Goal: Complete application form

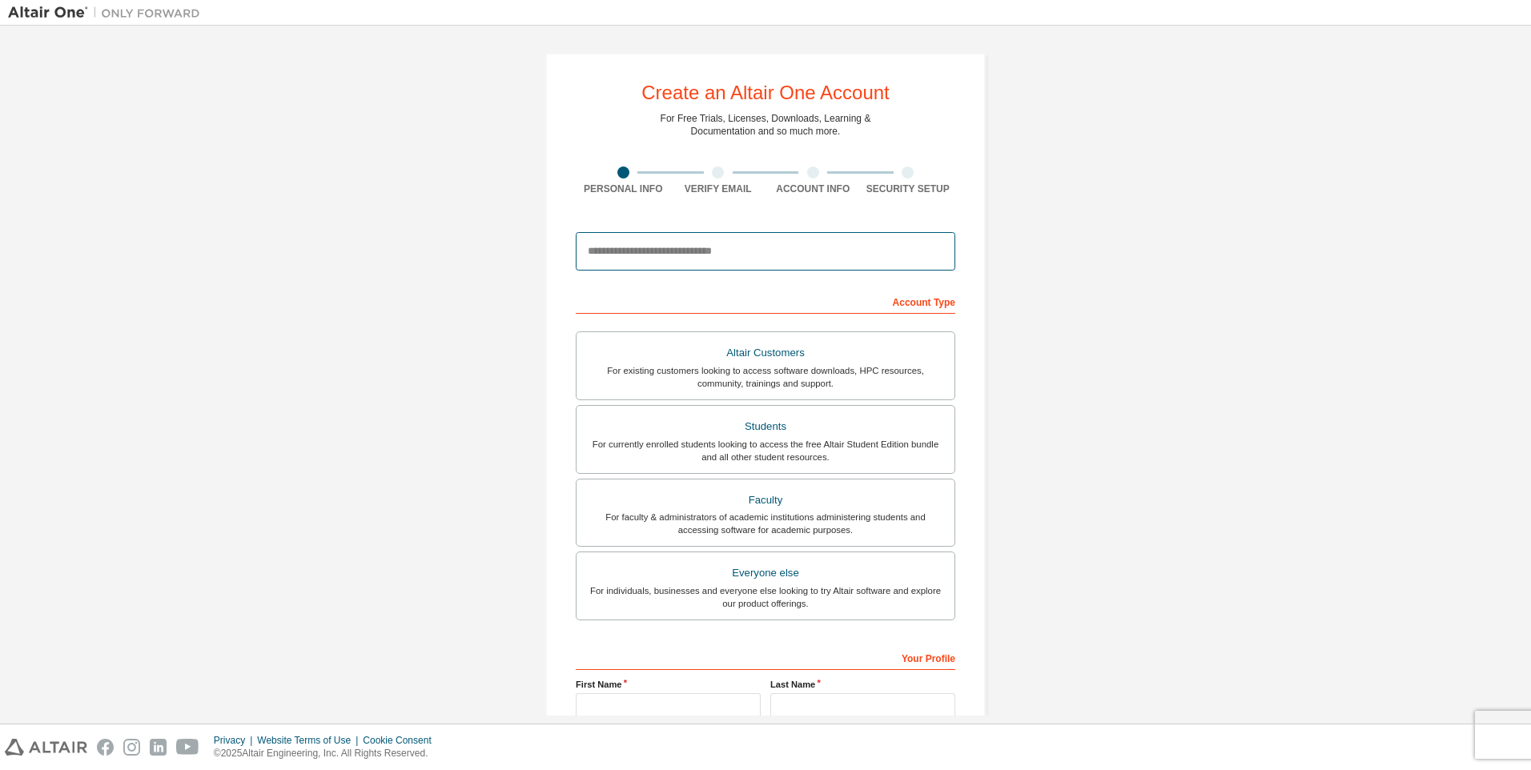
click at [794, 235] on input "email" at bounding box center [765, 251] width 379 height 38
type input "**********"
type input "*******"
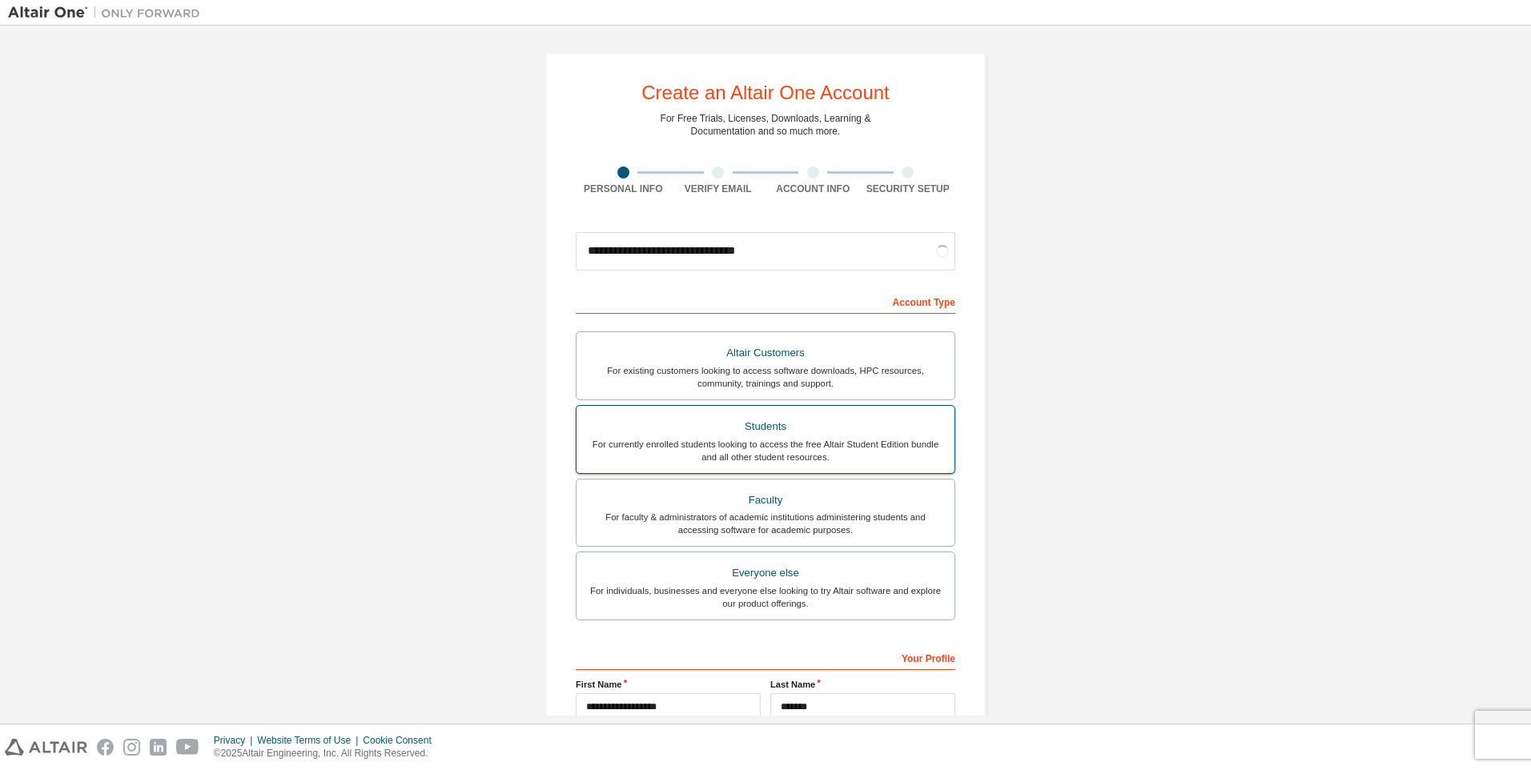
click at [809, 451] on div "For currently enrolled students looking to access the free Altair Student Editi…" at bounding box center [765, 451] width 359 height 26
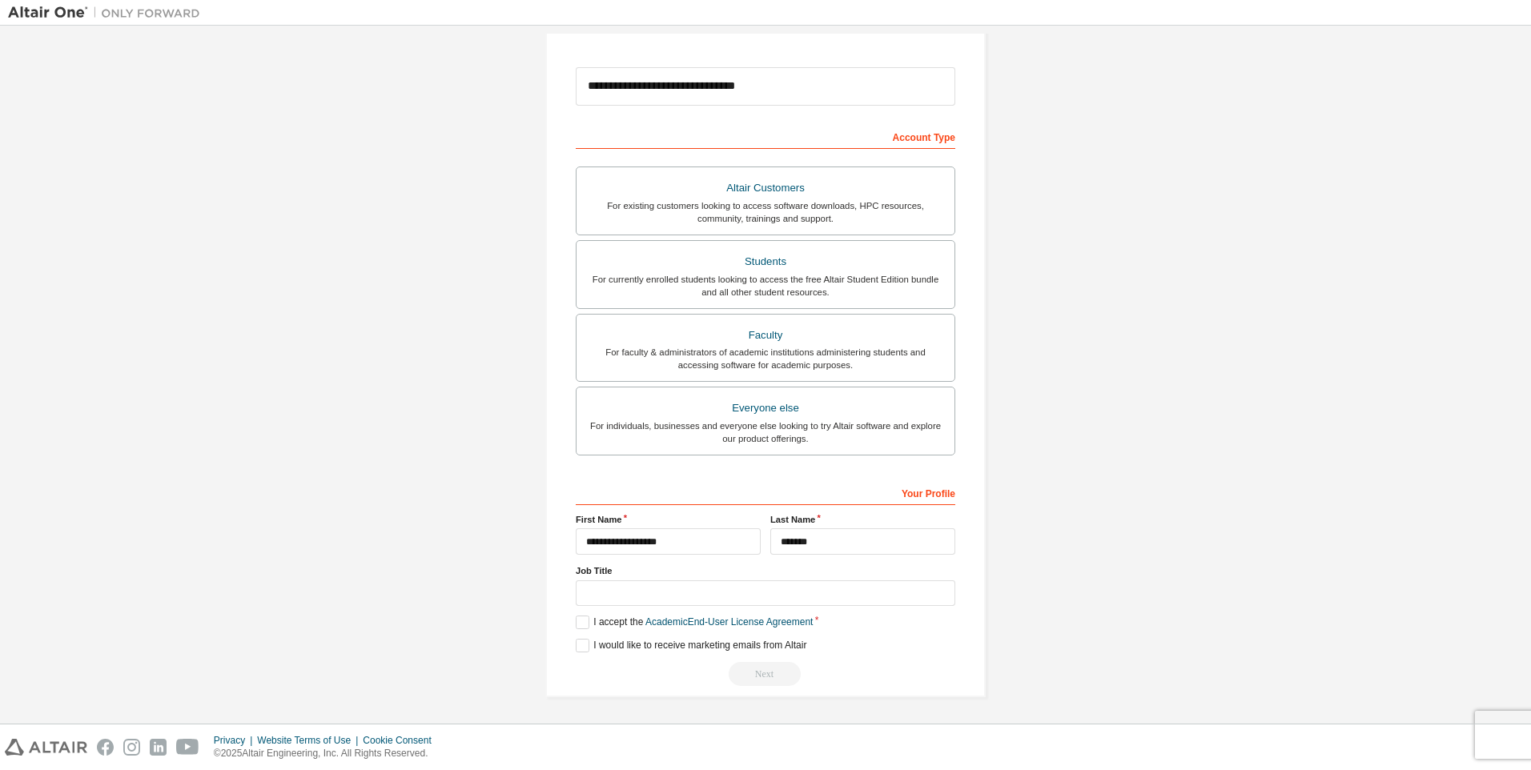
scroll to position [166, 0]
click at [579, 624] on label "I accept the Academic End-User License Agreement" at bounding box center [694, 622] width 237 height 14
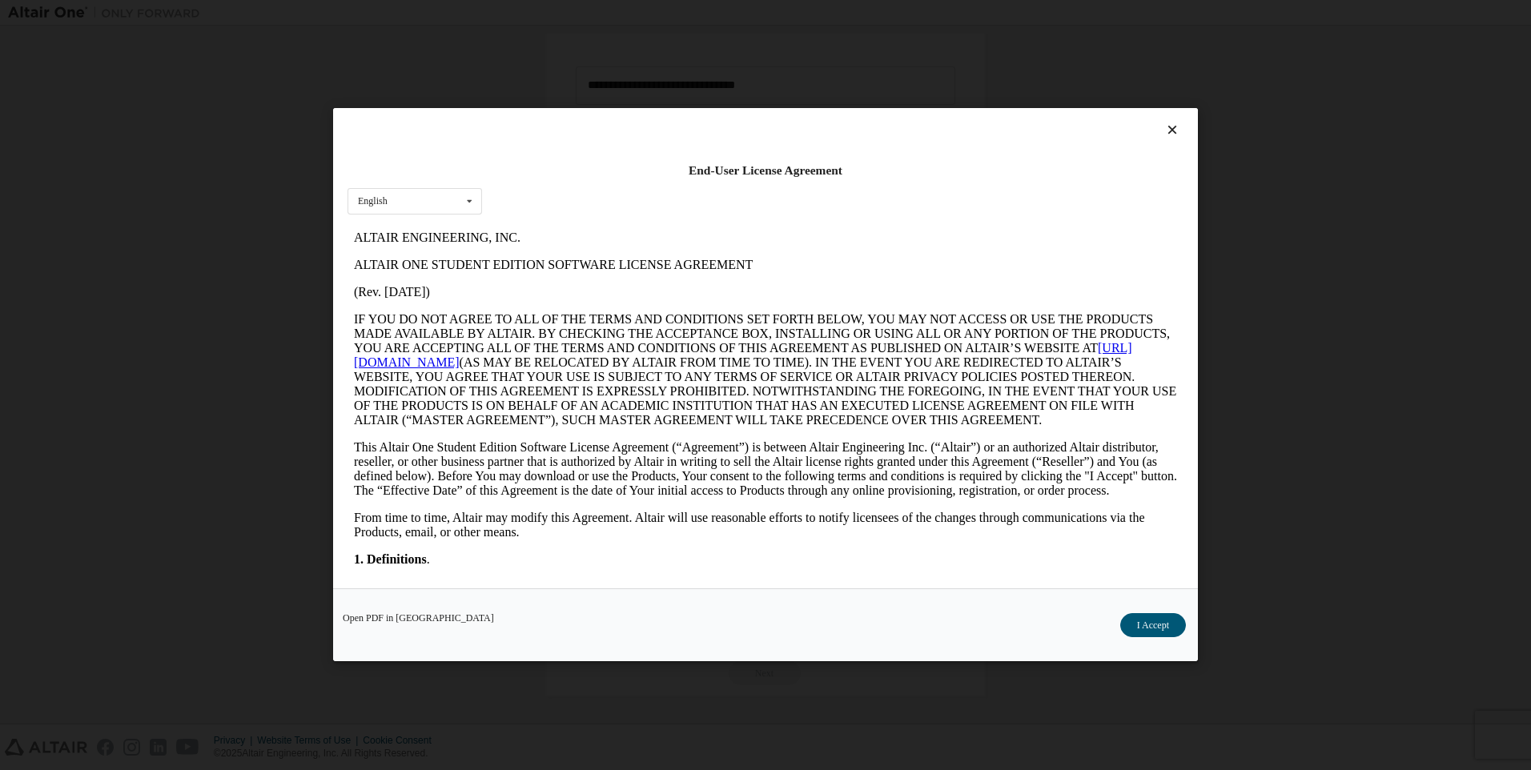
scroll to position [0, 0]
click at [1132, 620] on button "I Accept" at bounding box center [1153, 626] width 66 height 24
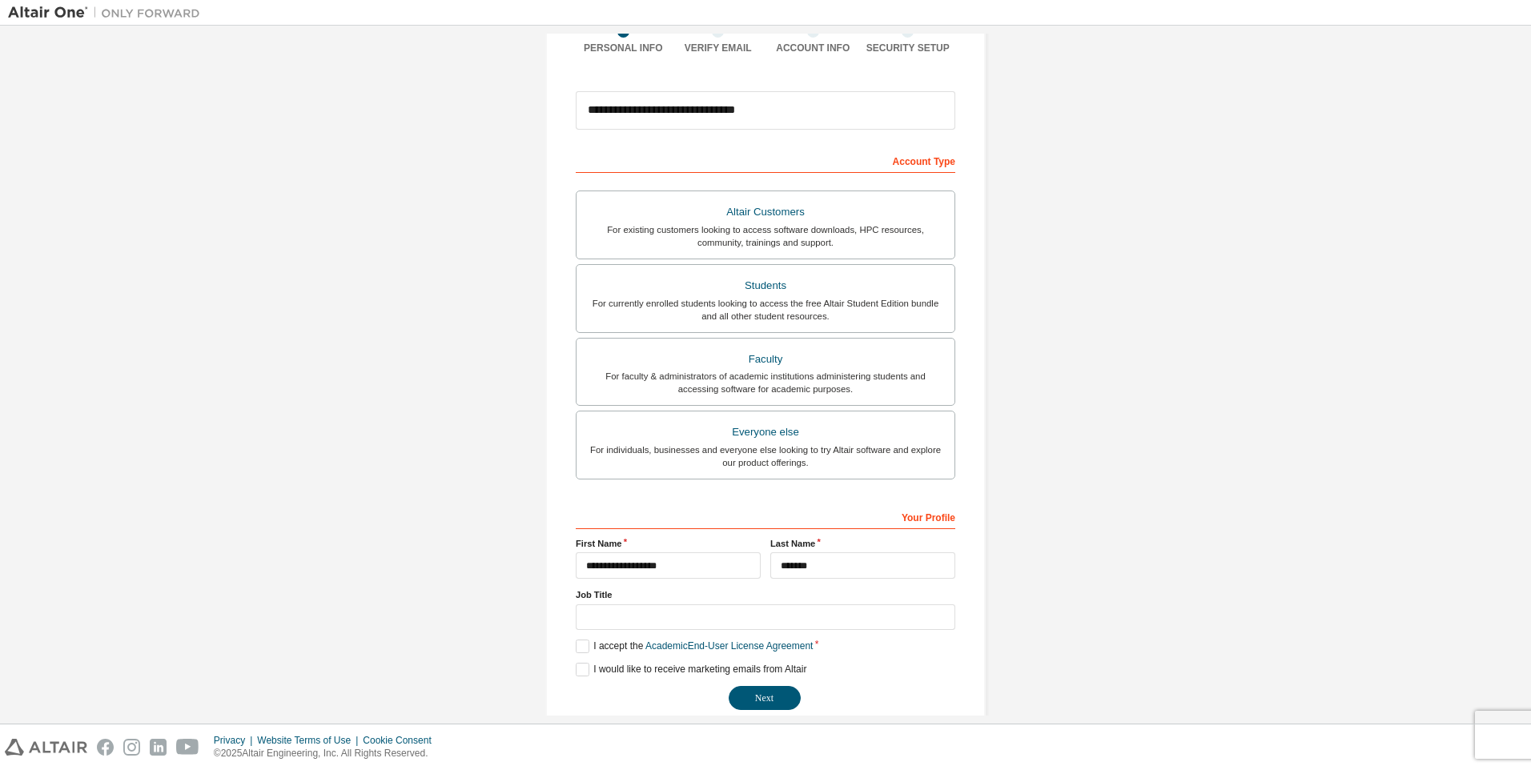
scroll to position [166, 0]
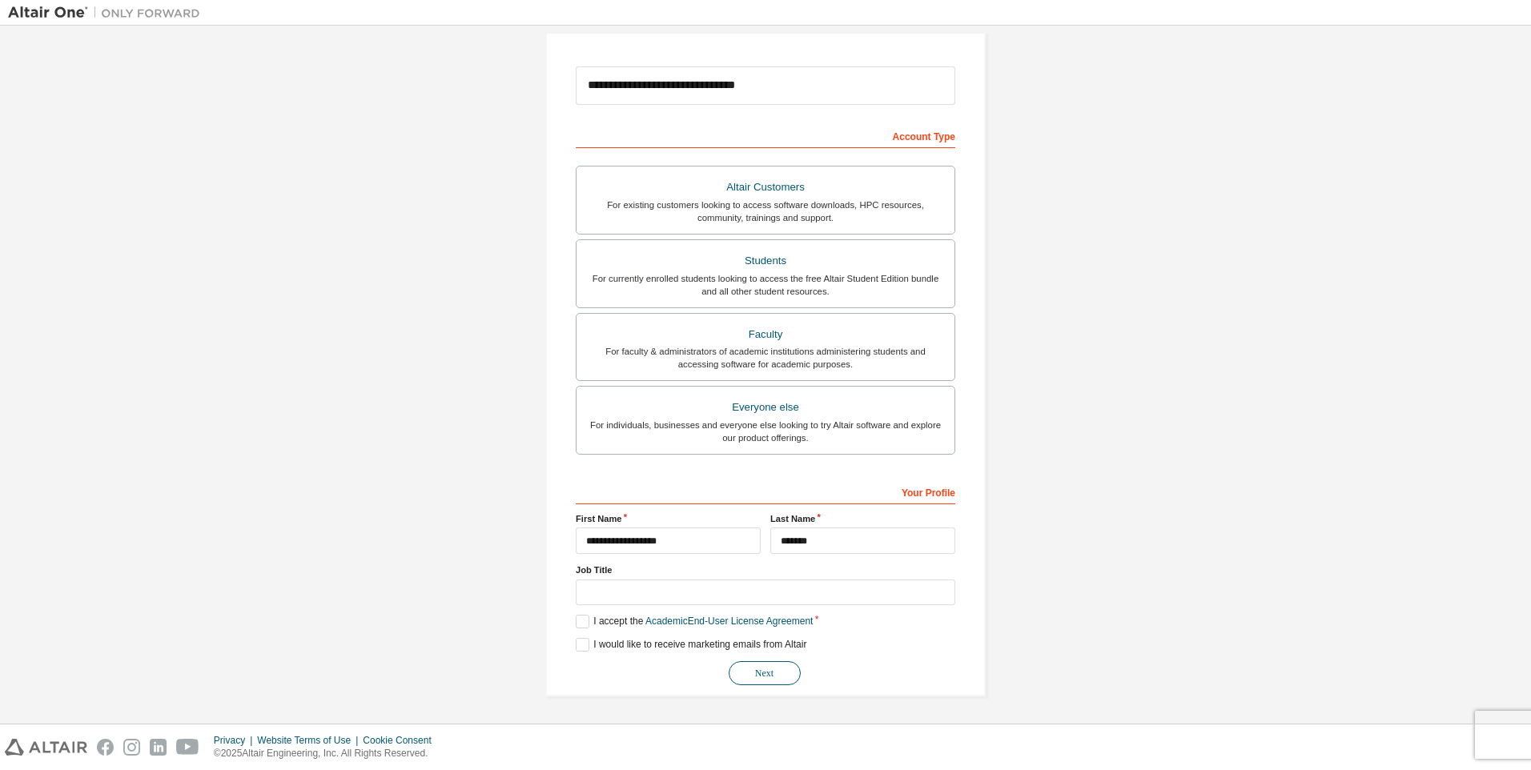
click at [773, 671] on button "Next" at bounding box center [765, 673] width 72 height 24
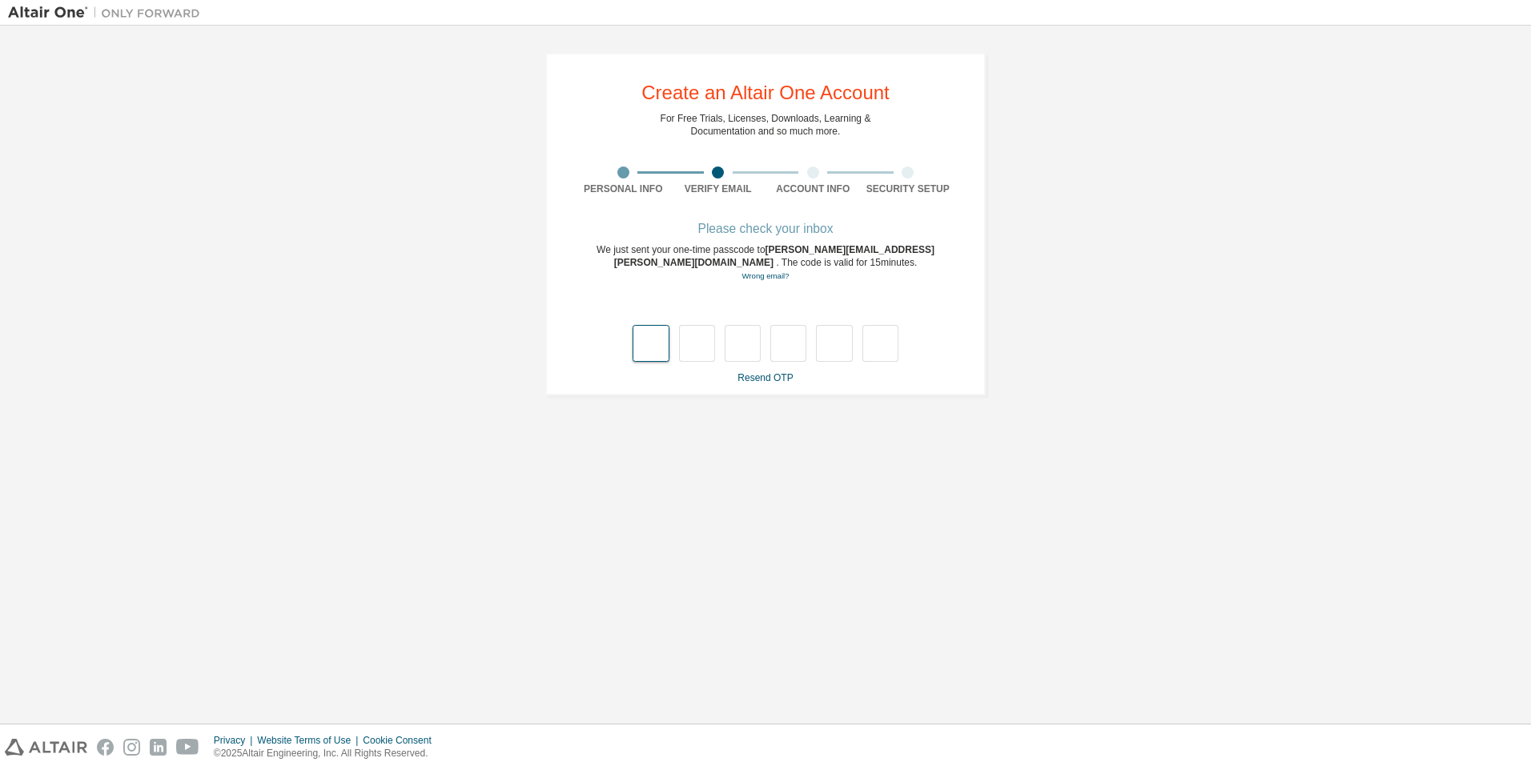
type input "*"
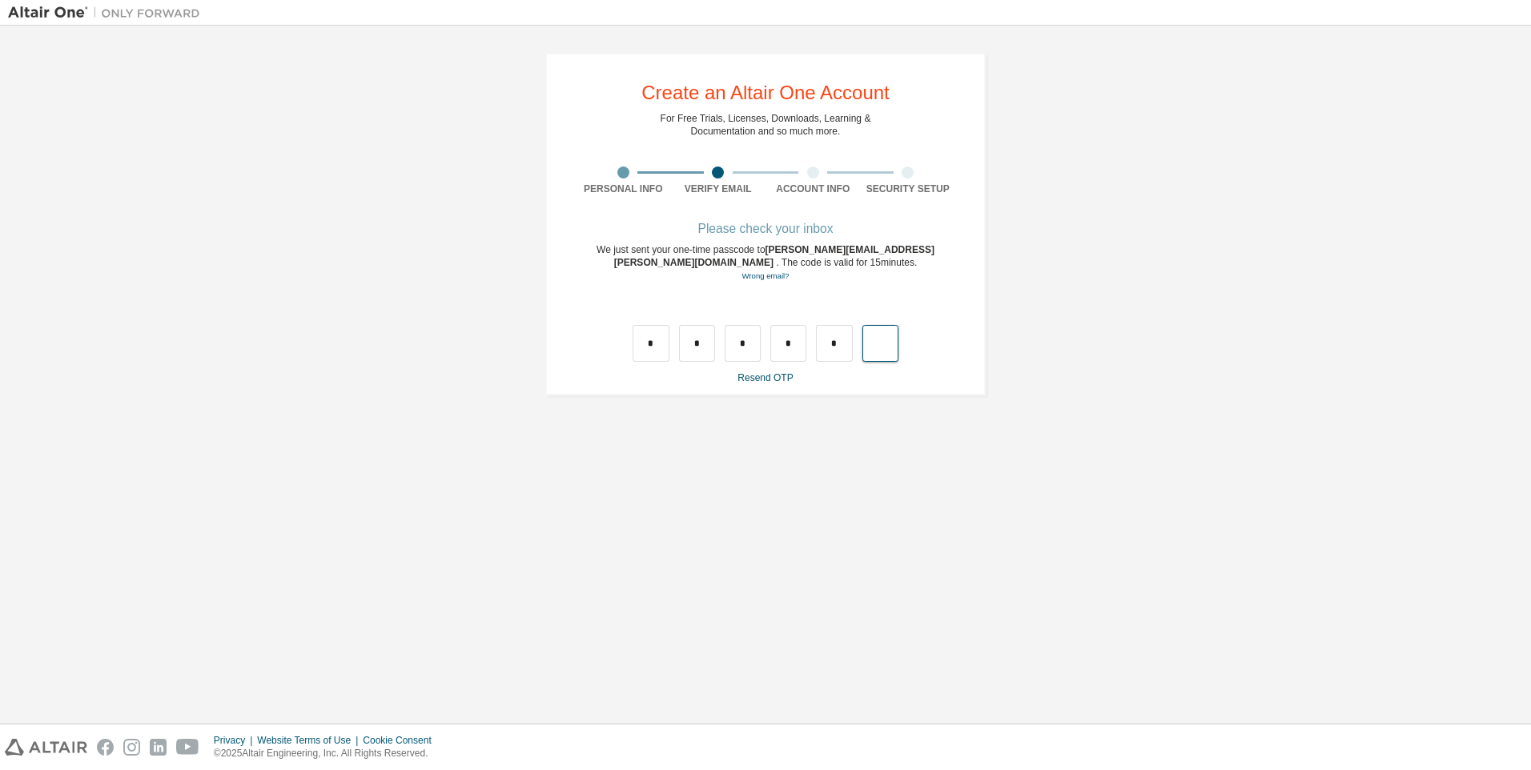
type input "*"
click at [658, 355] on input "text" at bounding box center [650, 343] width 36 height 37
type input "*"
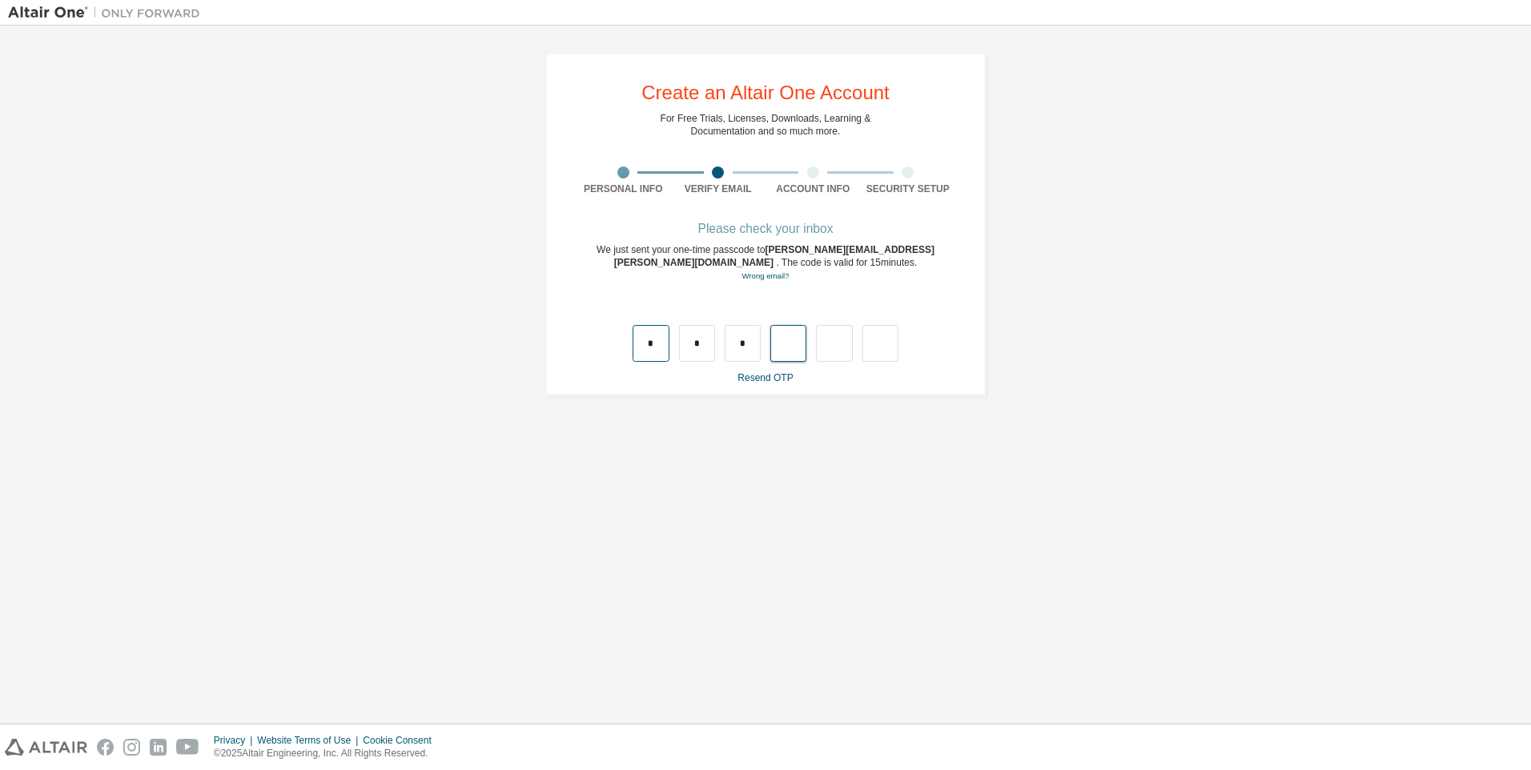
type input "*"
